Goal: Communication & Community: Answer question/provide support

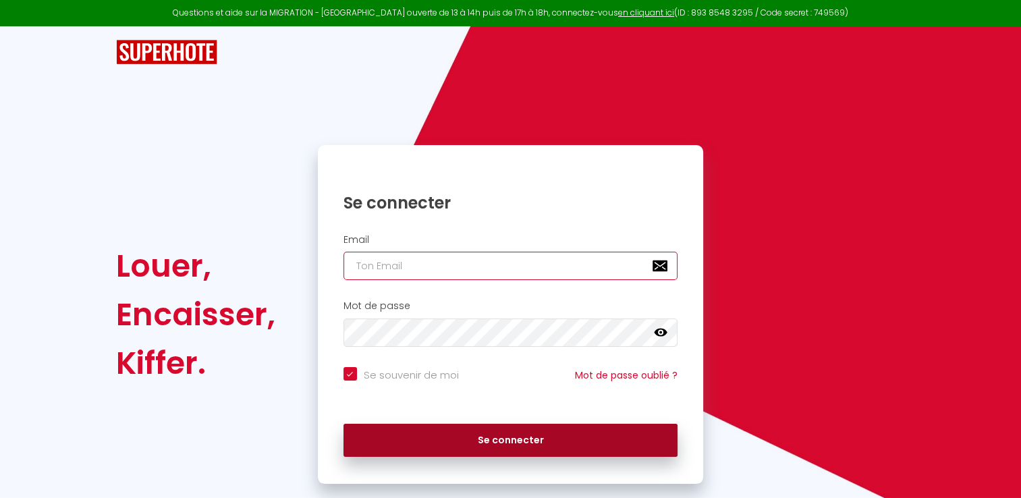
type input "[EMAIL_ADDRESS][DOMAIN_NAME]"
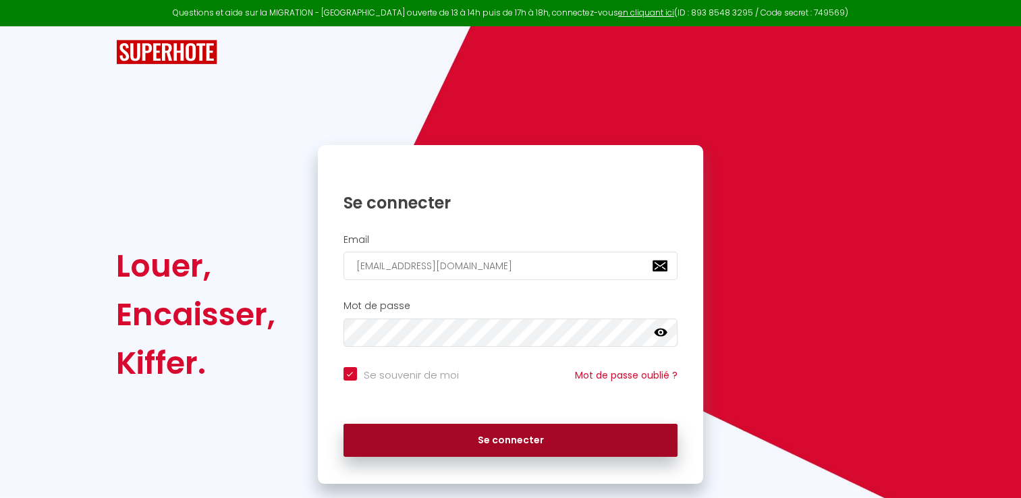
click at [449, 444] on button "Se connecter" at bounding box center [510, 441] width 335 height 34
checkbox input "true"
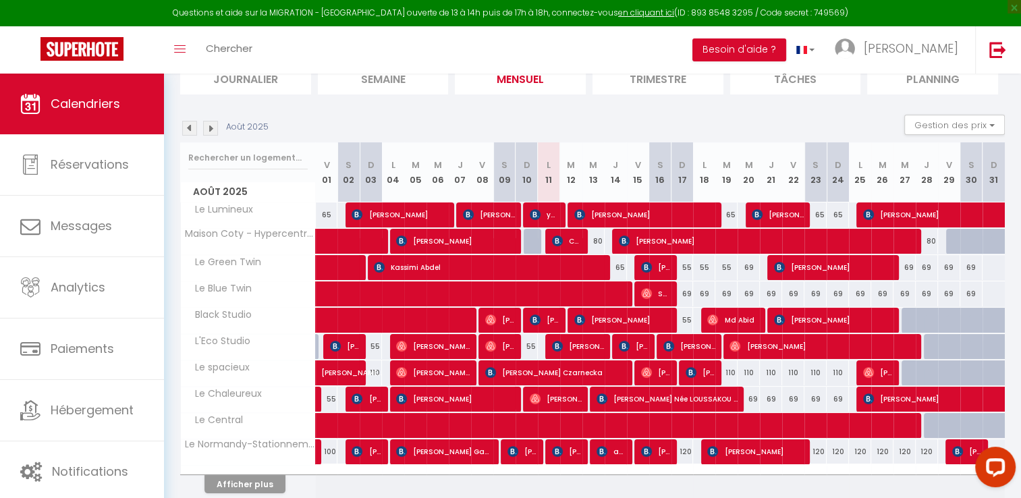
scroll to position [159, 0]
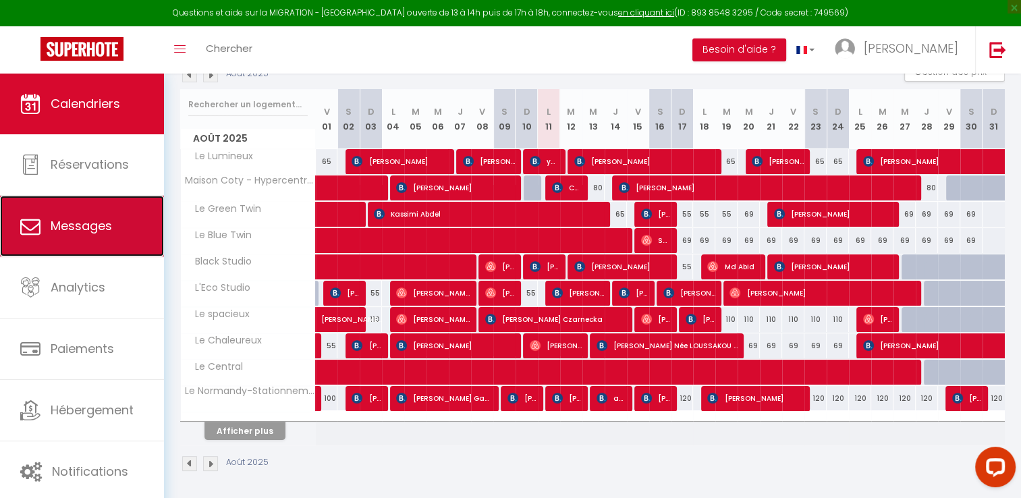
click at [67, 232] on span "Messages" at bounding box center [81, 225] width 61 height 17
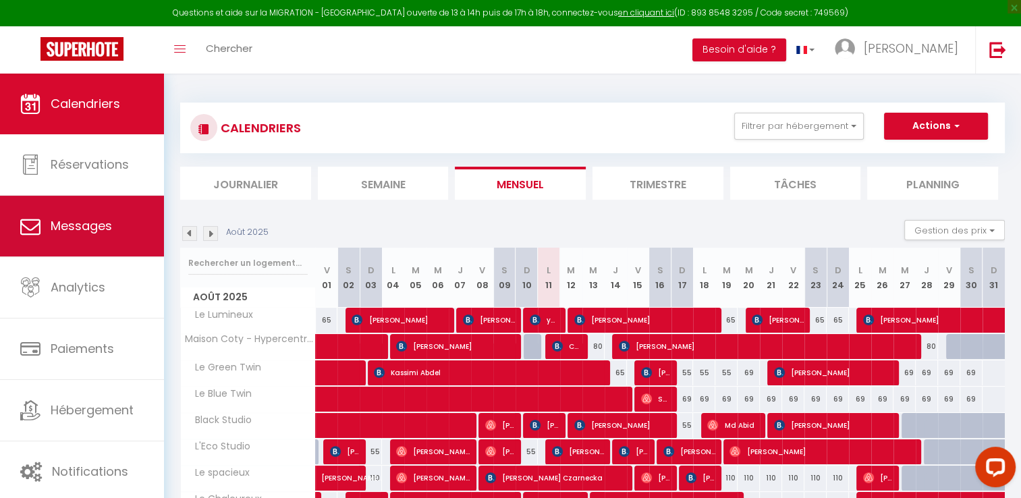
select select "message"
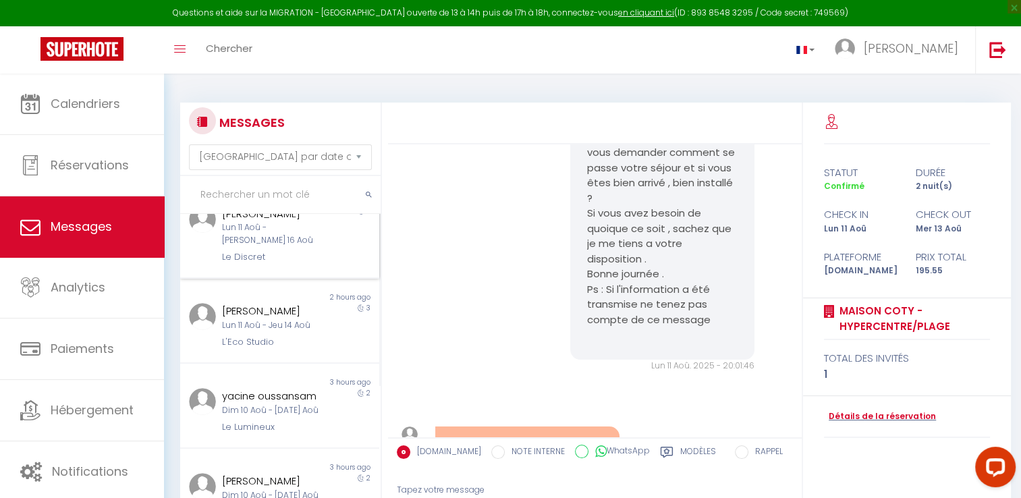
scroll to position [270, 0]
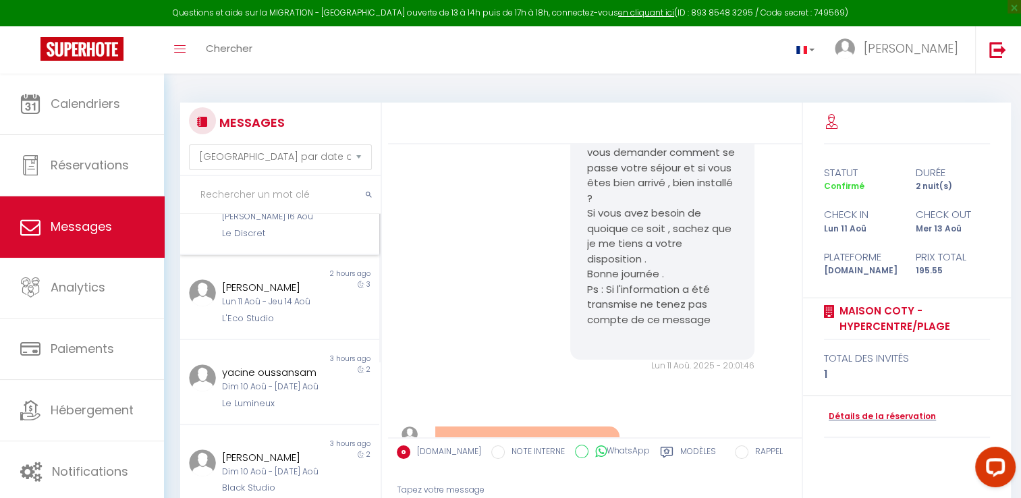
click at [283, 240] on div "Le Discret" at bounding box center [271, 233] width 99 height 13
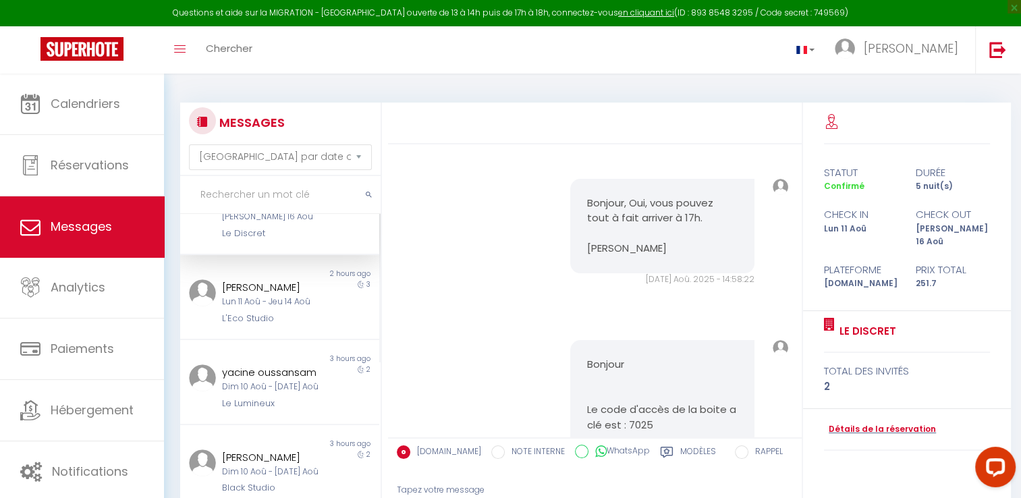
scroll to position [1252, 0]
